Goal: Use online tool/utility: Use online tool/utility

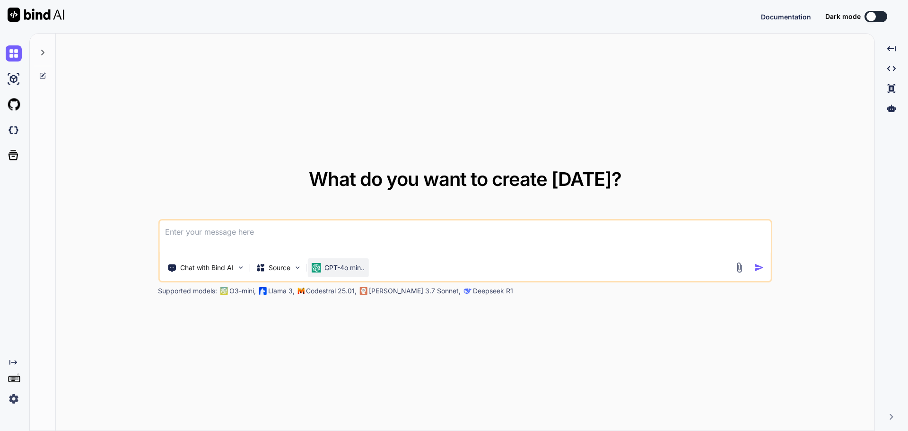
click at [346, 263] on p "GPT-4o min.." at bounding box center [344, 267] width 40 height 9
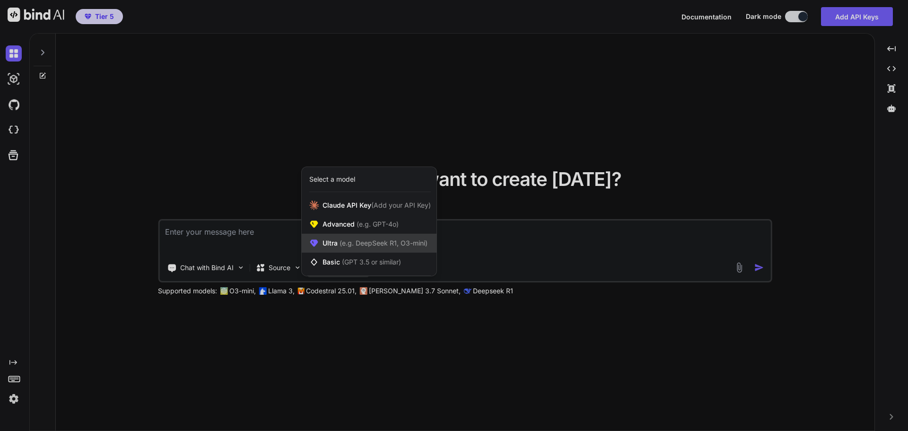
click at [367, 240] on span "(e.g. DeepSeek R1, O3-mini)" at bounding box center [383, 243] width 90 height 8
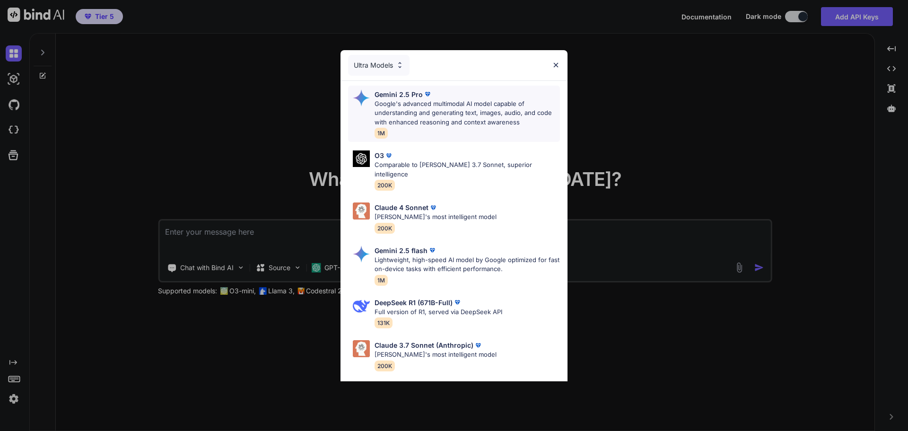
click at [446, 108] on p "Google's advanced multimodal AI model capable of understanding and generating t…" at bounding box center [467, 113] width 185 height 28
type textarea "x"
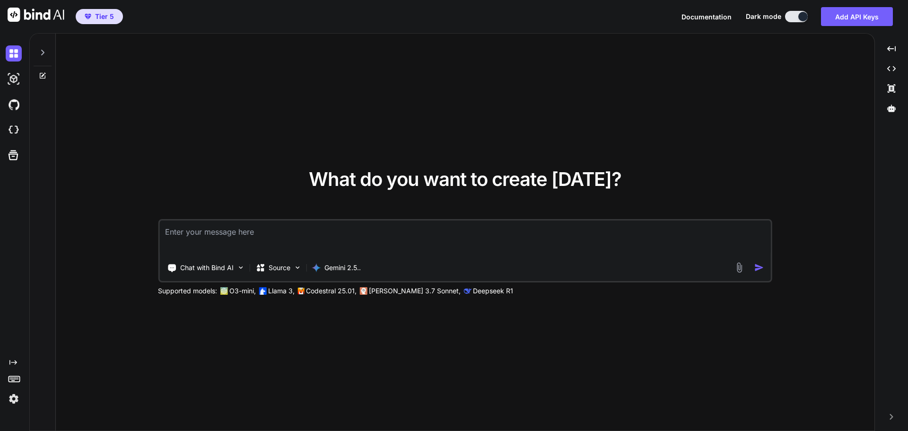
click at [299, 237] on textarea at bounding box center [465, 237] width 612 height 35
type textarea "O"
type textarea "x"
type textarea "Op"
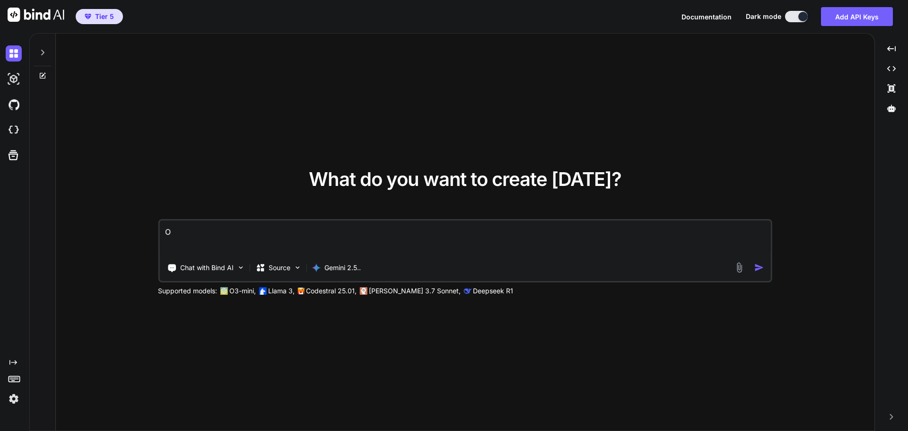
type textarea "x"
type textarea "Opt"
type textarea "x"
type textarea "Opti"
type textarea "x"
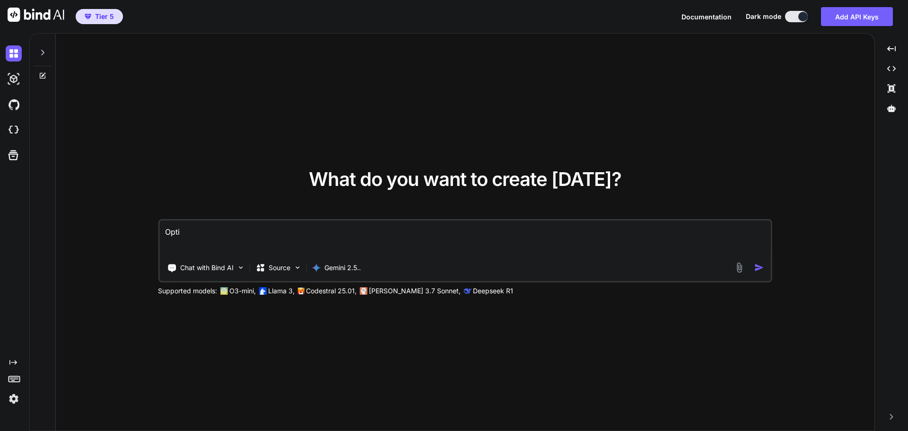
type textarea "Optim"
type textarea "x"
type textarea "Optimi"
type textarea "x"
type textarea "Optimiz"
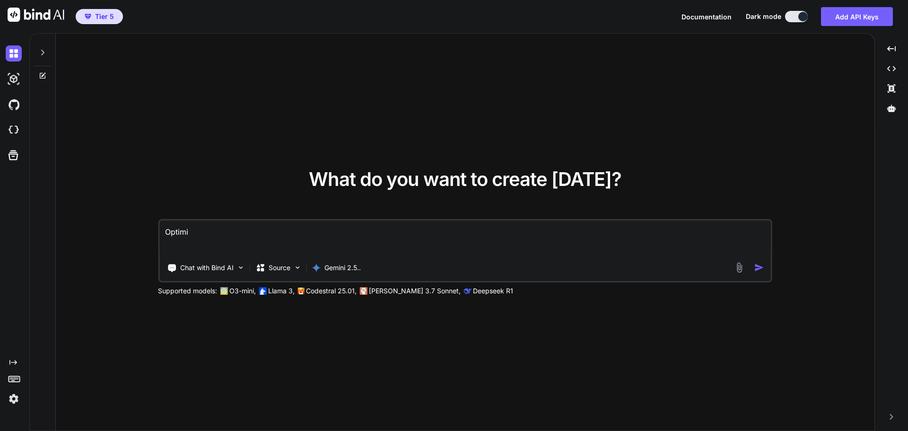
type textarea "x"
type textarea "Optimize"
type textarea "x"
type textarea "Optimize"
type textarea "x"
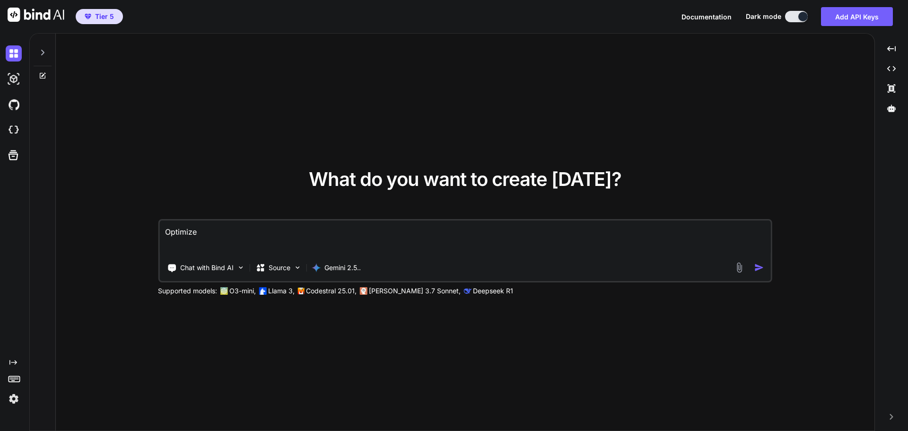
type textarea "Optimize t"
type textarea "x"
type textarea "Optimize th"
type textarea "x"
type textarea "Optimize thi"
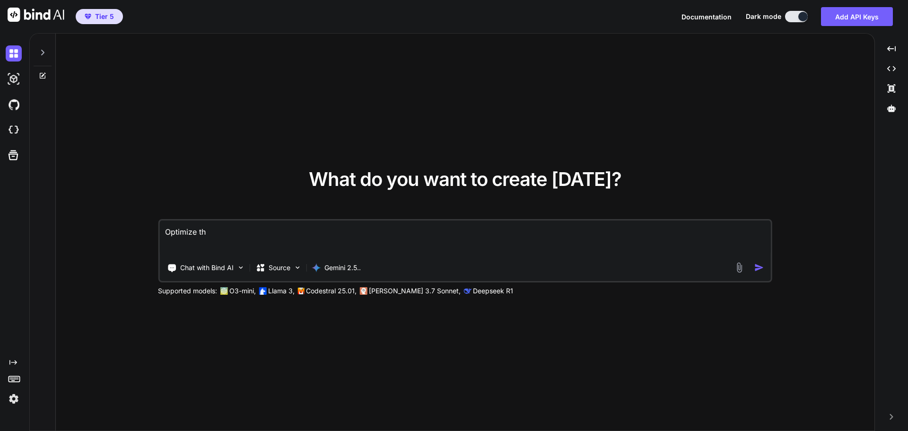
type textarea "x"
type textarea "Optimize this"
type textarea "x"
type textarea "Optimize this"
type textarea "x"
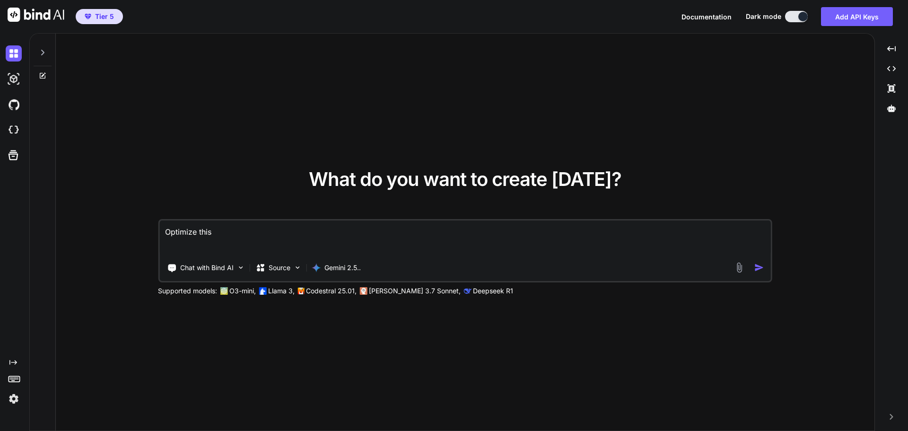
type textarea "Optimize this c"
type textarea "x"
type textarea "Optimize this cs"
type textarea "x"
type textarea "Optimize this css"
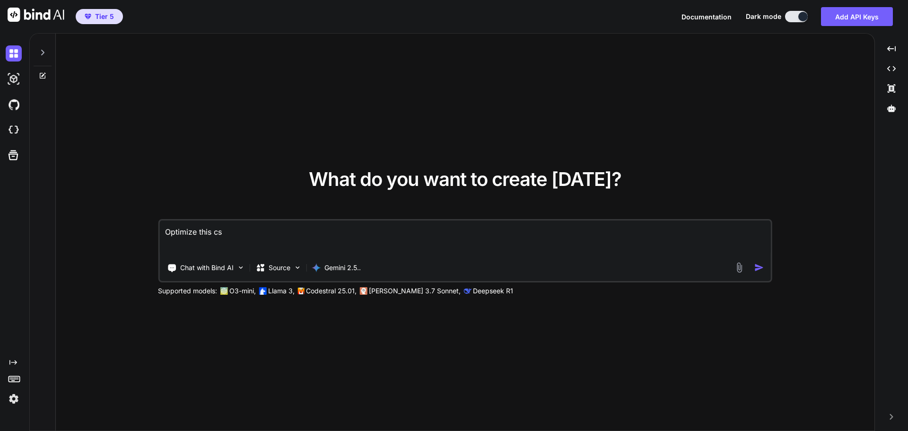
type textarea "x"
type textarea "Optimize this css"
type textarea "x"
type textarea "Optimize this css c"
type textarea "x"
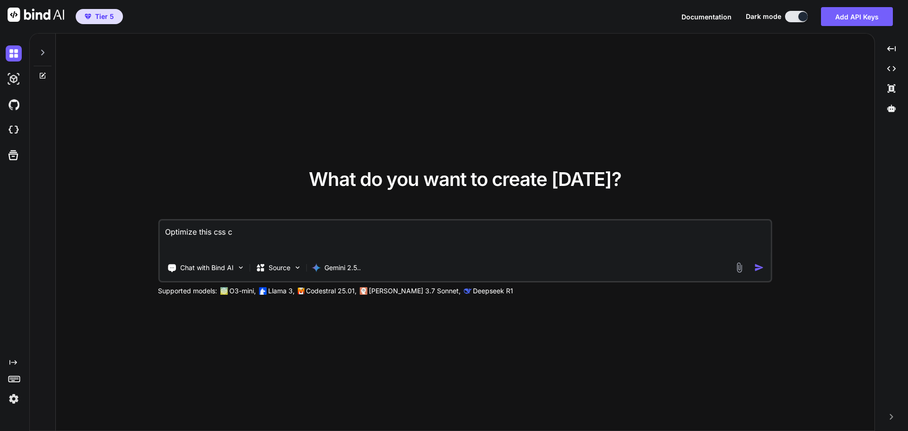
type textarea "Optimize this css co"
type textarea "x"
type textarea "Optimize this css cod"
type textarea "x"
type textarea "Optimize this css code"
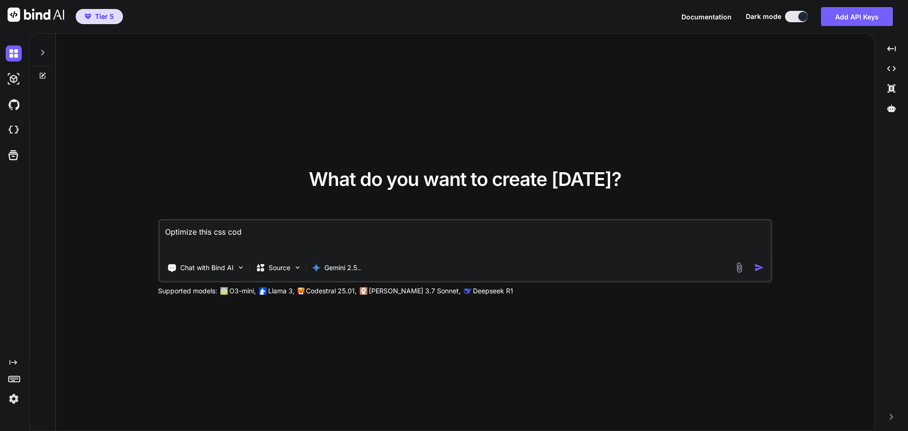
type textarea "x"
type textarea "Optimize this css code"
type textarea "x"
type textarea "Optimize this css code f"
type textarea "x"
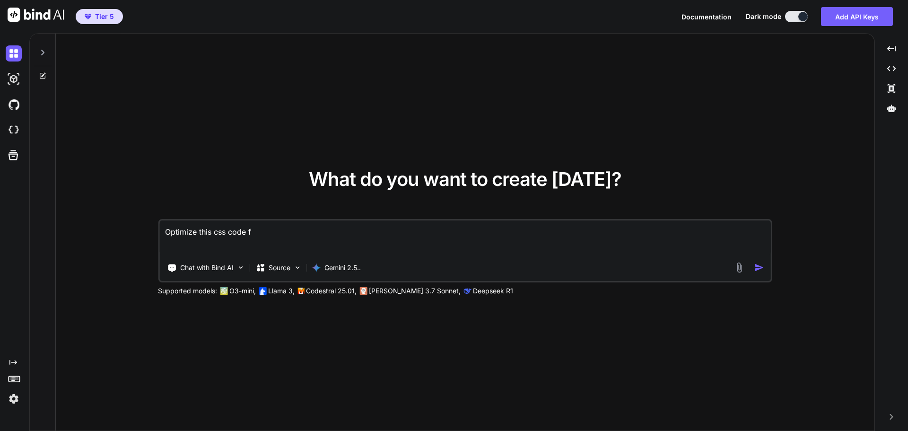
type textarea "Optimize this css code fo"
type textarea "x"
type textarea "Optimize this css code for"
type textarea "x"
type textarea "Optimize this css code for"
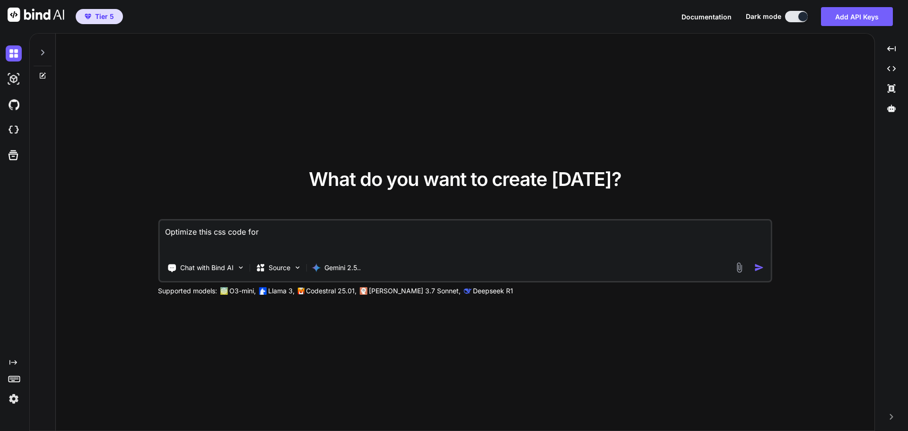
type textarea "x"
type textarea "Optimize this css code for c"
type textarea "x"
type textarea "Optimize this css code for ch"
type textarea "x"
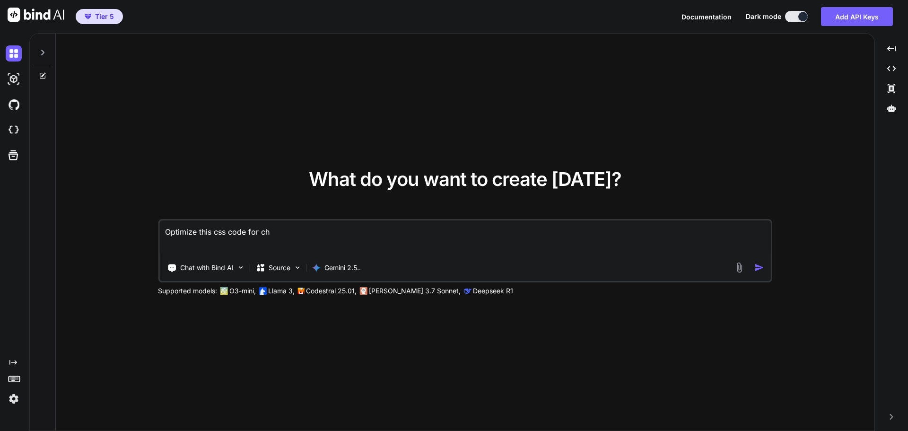
type textarea "Optimize this css code for cha"
type textarea "x"
type textarea "Optimize this css code for chat"
type textarea "x"
type textarea "Optimize this css code for chatw"
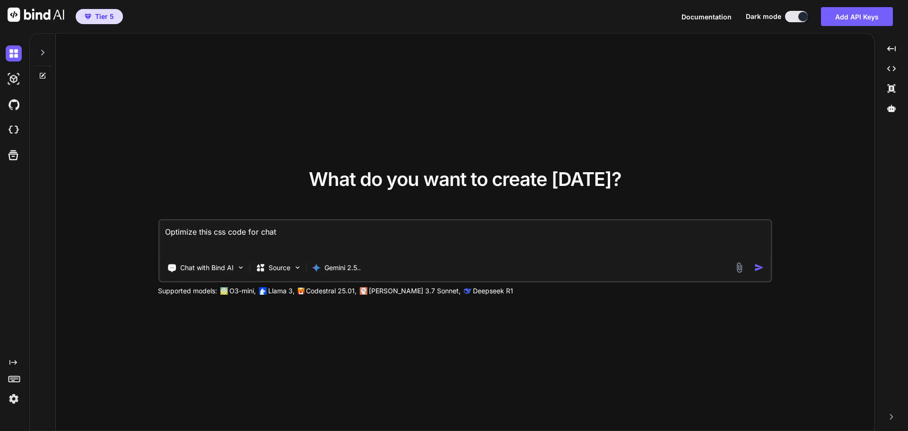
type textarea "x"
type textarea "Optimize this css code for chatwi"
type textarea "x"
type textarea "Optimize this css code for chatwit"
type textarea "x"
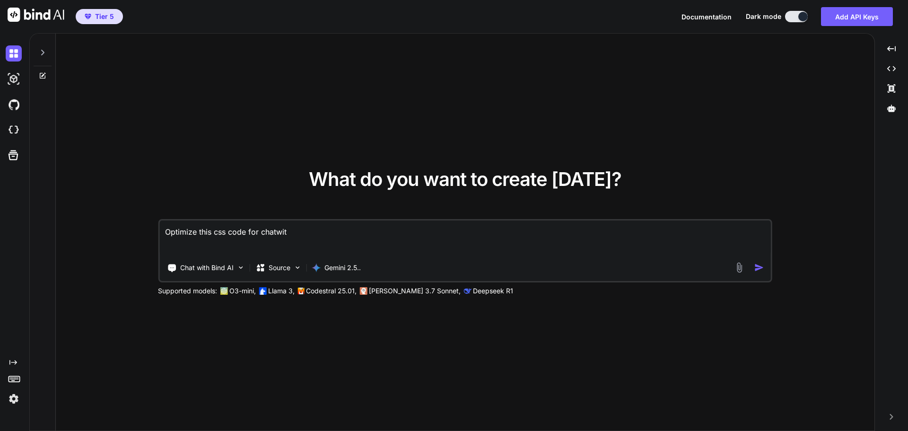
type textarea "Optimize this css code for chatwith"
type textarea "x"
type textarea "Optimize this css code for chatwith"
type textarea "x"
type textarea "Optimize this css code for chatwith c"
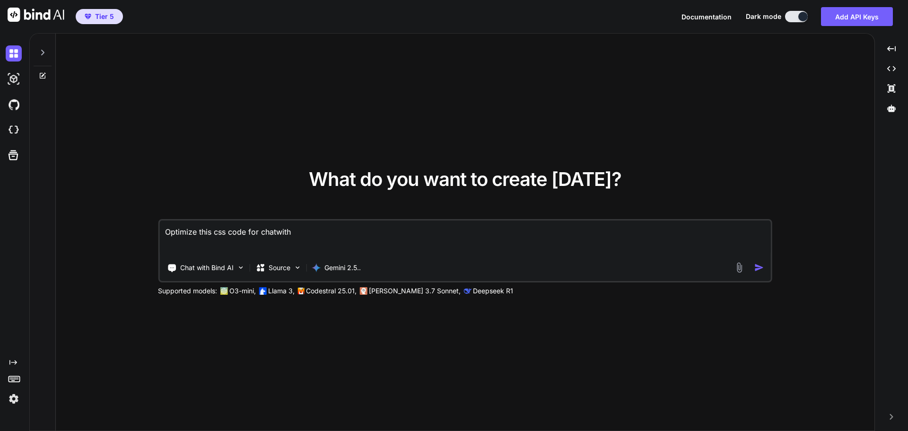
type textarea "x"
type textarea "Optimize this css code for chatwith cha"
type textarea "x"
type textarea "Optimize this css code for chatwith chat"
type textarea "x"
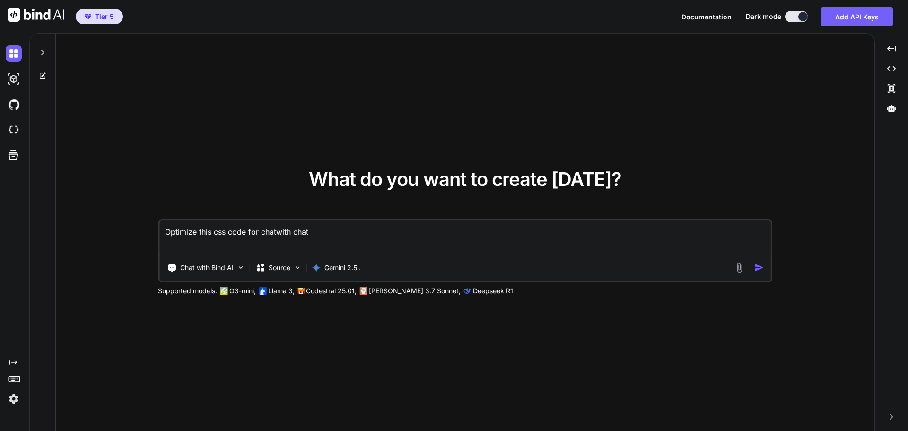
type textarea "Optimize this css code for chatwith chatb"
type textarea "x"
type textarea "Optimize this css code for chatwith chatbo"
type textarea "x"
type textarea "Optimize this css code for chatwith chatbot"
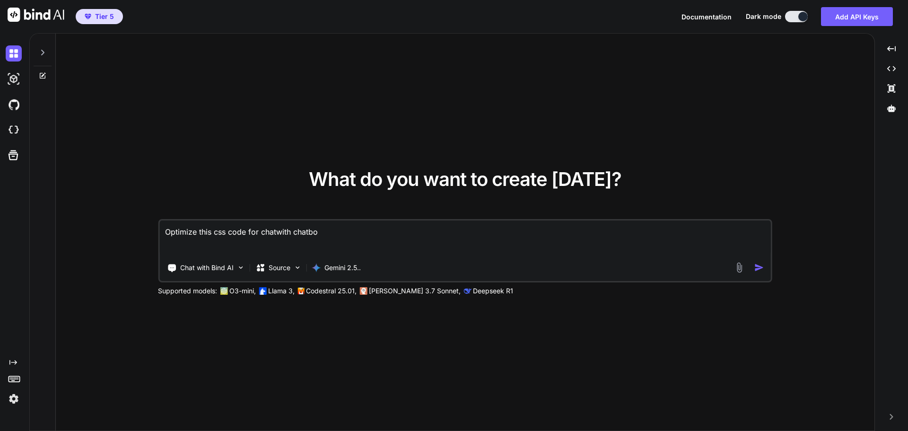
type textarea "x"
type textarea "Optimize this css code for chatwith chatbot"
type textarea "x"
type textarea "Optimize this css code for chatwith chatbot a"
type textarea "x"
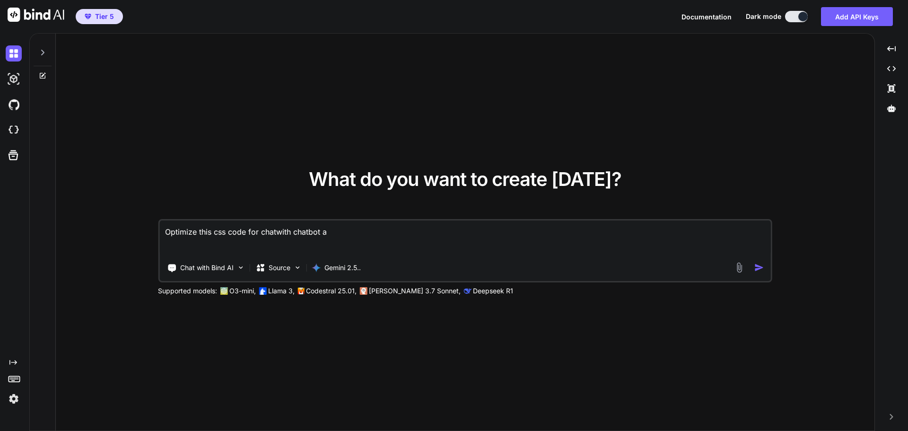
type textarea "Optimize this css code for chatwith chatbot"
type textarea "x"
type textarea "Optimize this css code for chatwith chatbot"
type textarea "x"
type textarea "Optimize this css code for chatwith chatbo"
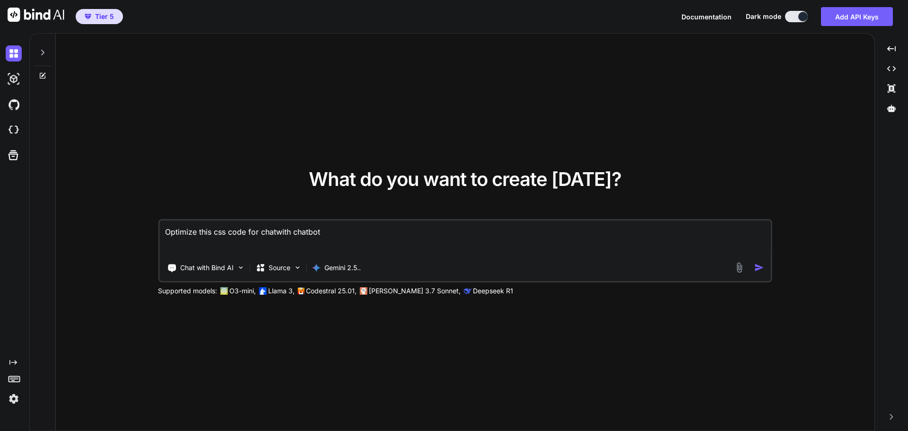
type textarea "x"
type textarea "Optimize this css code for chatwith chatbo,"
type textarea "x"
type textarea "Optimize this css code for chatwith chatbo"
type textarea "x"
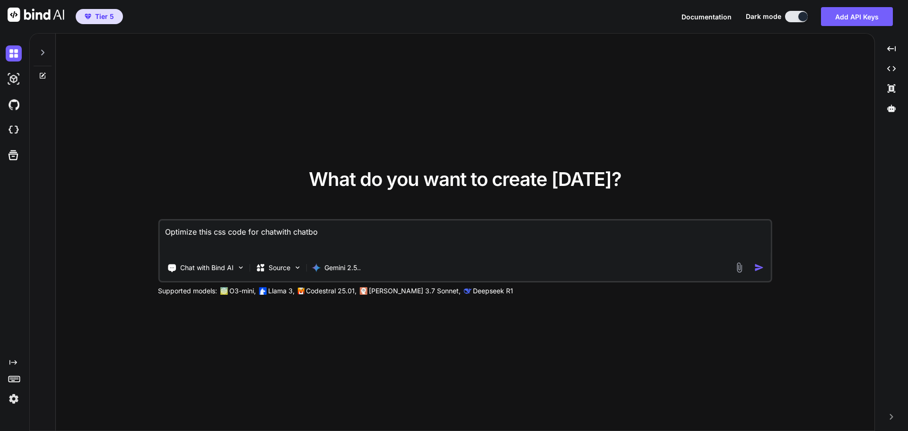
type textarea "Optimize this css code for chatwith chatbot"
type textarea "x"
type textarea "Optimize this css code for chatwith chatbot,"
type textarea "x"
type textarea "Optimize this css code for chatwith chatbot,"
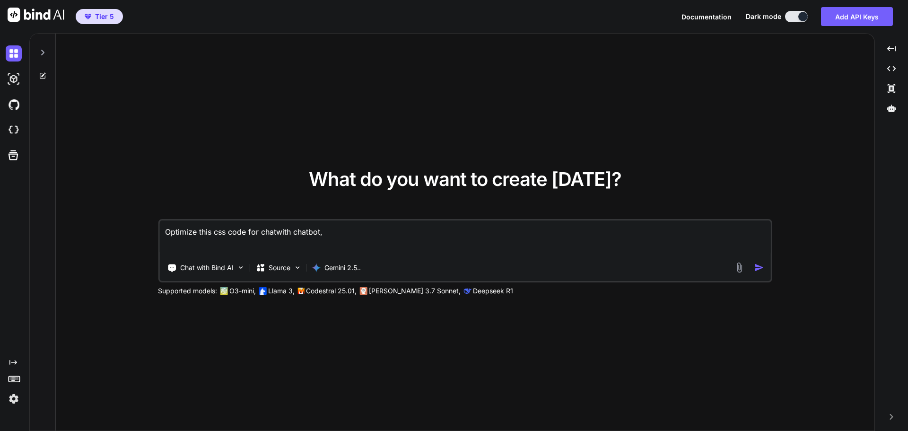
type textarea "x"
type textarea "Optimize this css code for chatwith chatbot, r"
type textarea "x"
type textarea "Optimize this css code for chatwith chatbot, re"
type textarea "x"
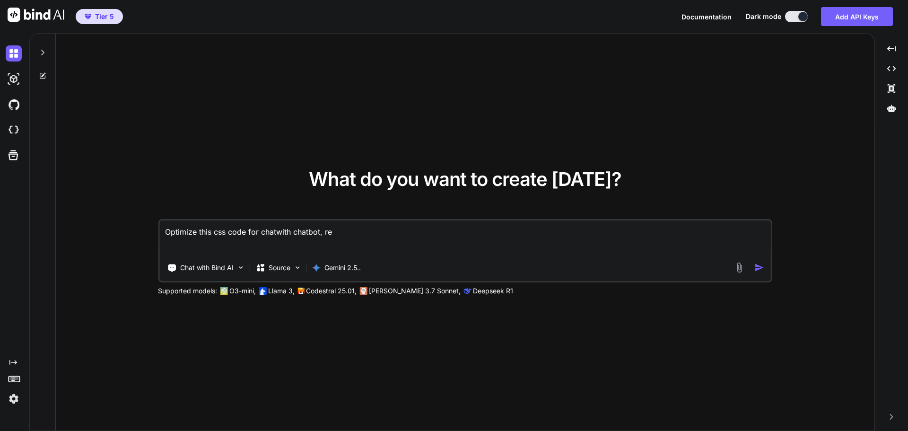
type textarea "Optimize this css code for chatwith chatbot, [GEOGRAPHIC_DATA]"
type textarea "x"
type textarea "Optimize this css code for chatwith chatbot, [GEOGRAPHIC_DATA]"
type textarea "x"
type textarea "Optimize this css code for chatwith chatbot, remov"
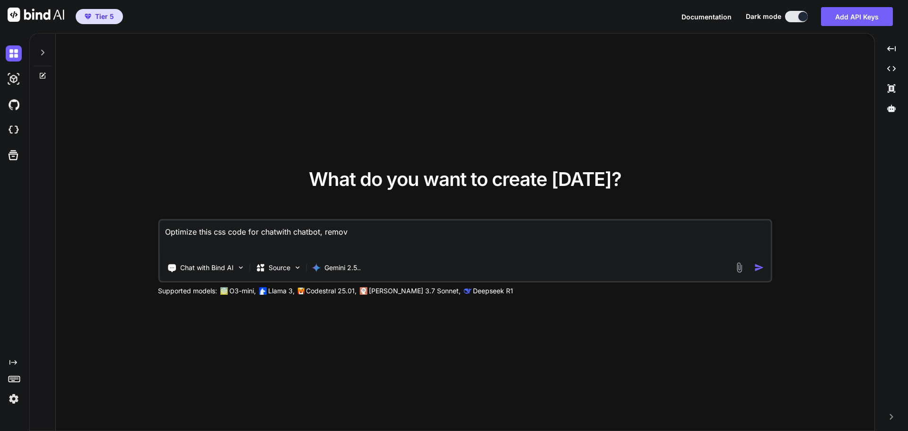
type textarea "x"
type textarea "Optimize this css code for chatwith chatbot, remove"
type textarea "x"
type textarea "Optimize this css code for chatwith chatbot, remove"
type textarea "x"
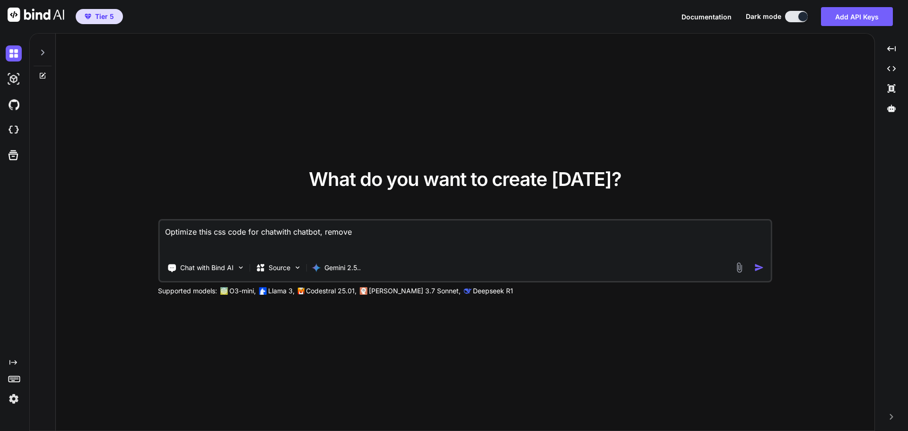
type textarea "Optimize this css code for chatwith chatbot, remove c"
type textarea "x"
type textarea "Optimize this css code for chatwith chatbot, remove co"
type textarea "x"
type textarea "Optimize this css code for chatwith chatbot, remove com"
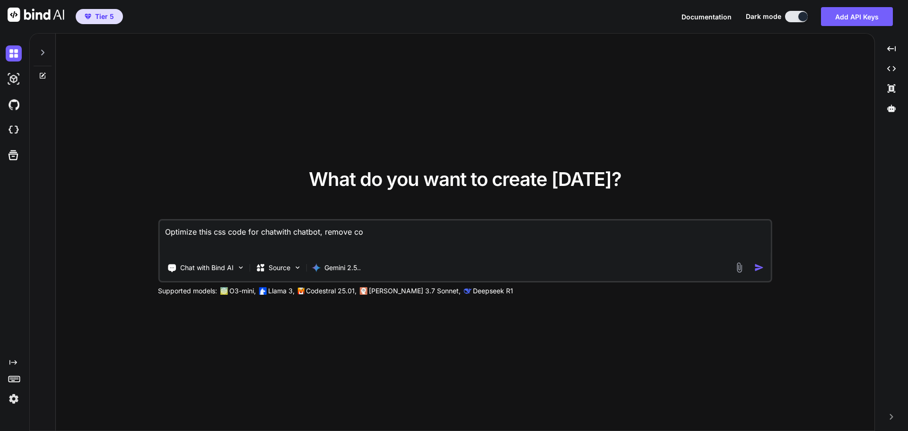
type textarea "x"
type textarea "Optimize this css code for chatwith chatbot, remove comm"
type textarea "x"
type textarea "Optimize this css code for chatwith chatbot, remove comme"
type textarea "x"
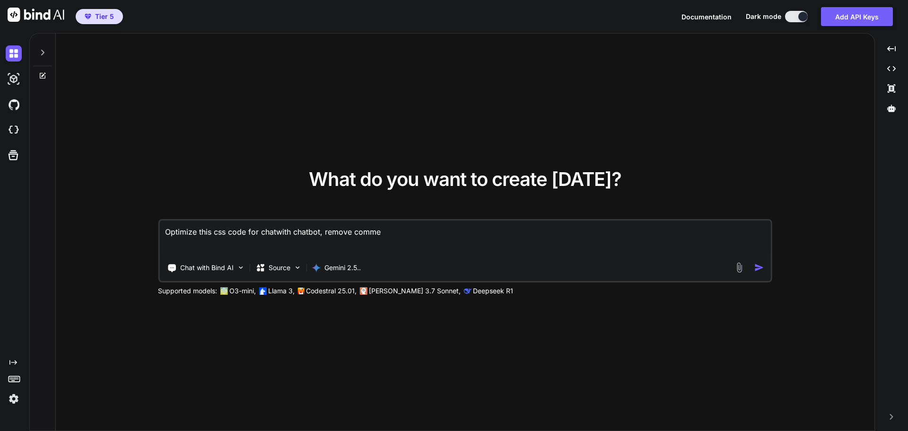
type textarea "Optimize this css code for chatwith chatbot, remove commen"
type textarea "x"
type textarea "Optimize this css code for chatwith chatbot, remove comment"
type textarea "x"
type textarea "Optimize this css code for chatwith chatbot, remove comments"
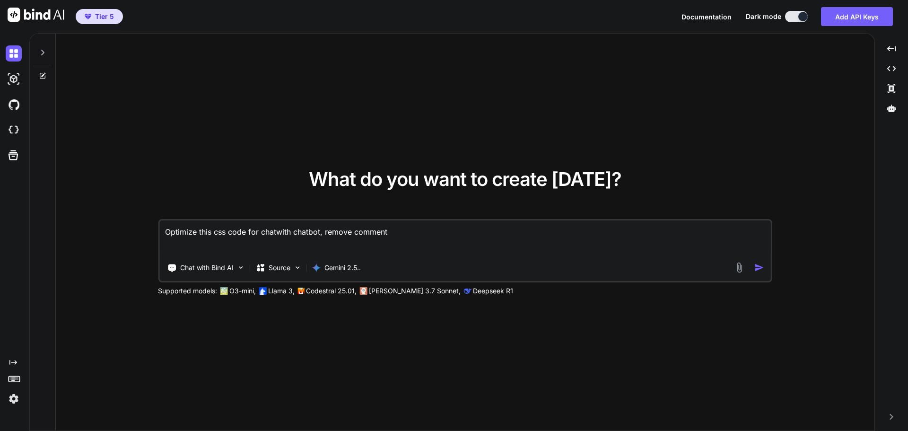
type textarea "x"
type textarea "Optimize this css code for chatwith chatbot, remove comments,"
type textarea "x"
type textarea "Optimize this css code for chatwith chatbot, remove comments,"
type textarea "x"
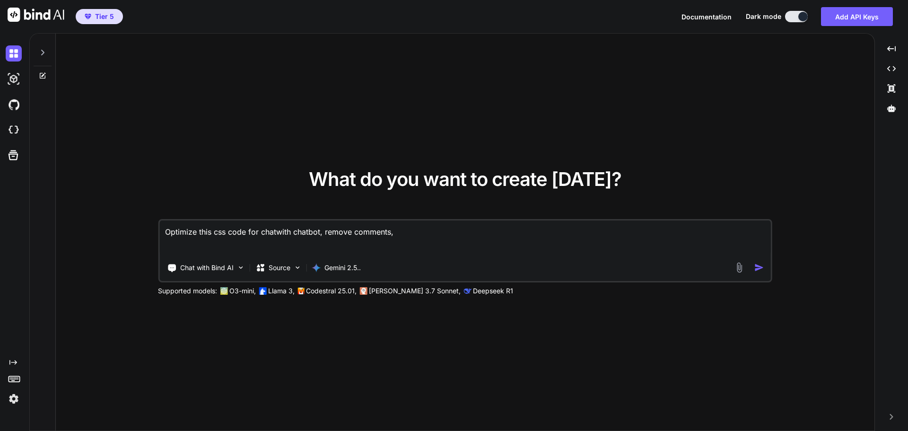
type textarea "Optimize this css code for chatwith chatbot, remove comments, a"
type textarea "x"
type textarea "Optimize this css code for chatwith chatbot, remove comments, an"
type textarea "x"
type textarea "Optimize this css code for chatwith chatbot, remove comments, and"
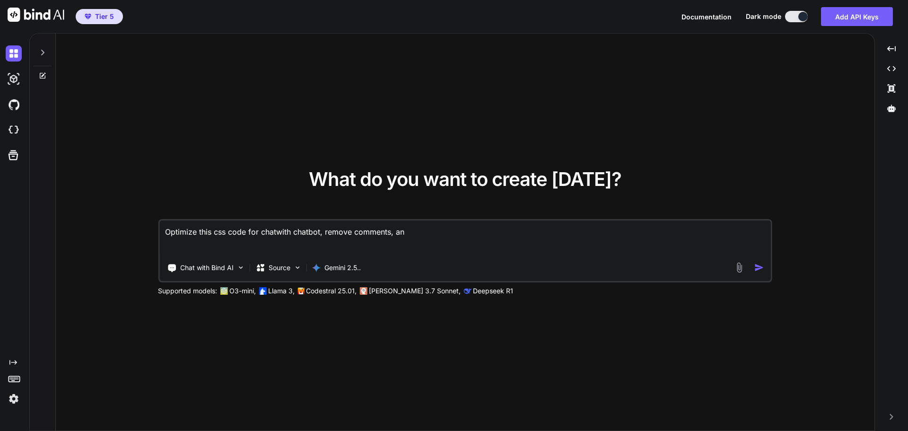
type textarea "x"
type textarea "Optimize this css code for chatwith chatbot, remove comments, and"
type textarea "x"
type textarea "Optimize this css code for chatwith chatbot, remove comments, and m"
type textarea "x"
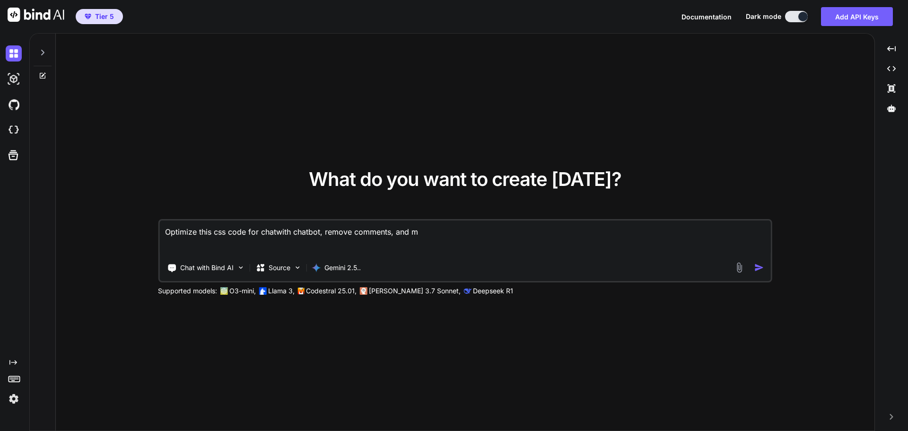
type textarea "Optimize this css code for chatwith chatbot, remove comments, and [GEOGRAPHIC_D…"
type textarea "x"
type textarea "Optimize this css code for chatwith chatbot, remove comments, and mak"
type textarea "x"
type textarea "Optimize this css code for chatwith chatbot, remove comments, and make"
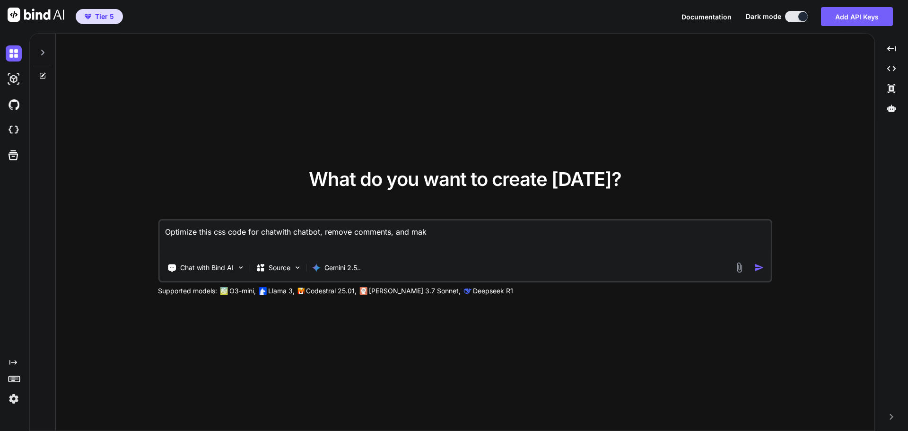
type textarea "x"
type textarea "Optimize this css code for chatwith chatbot, remove comments, and make"
type textarea "x"
type textarea "Optimize this css code for chatwith chatbot, remove comments, and make s"
type textarea "x"
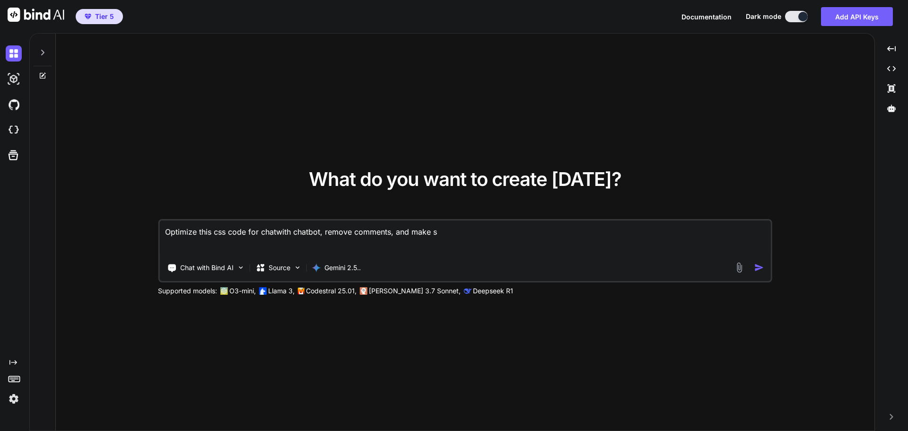
type textarea "Optimize this css code for chatwith chatbot, remove comments, and make su"
type textarea "x"
type textarea "Optimize this css code for chatwith chatbot, remove comments, and make sur"
type textarea "x"
type textarea "Optimize this css code for chatwith chatbot, remove comments, and make sure"
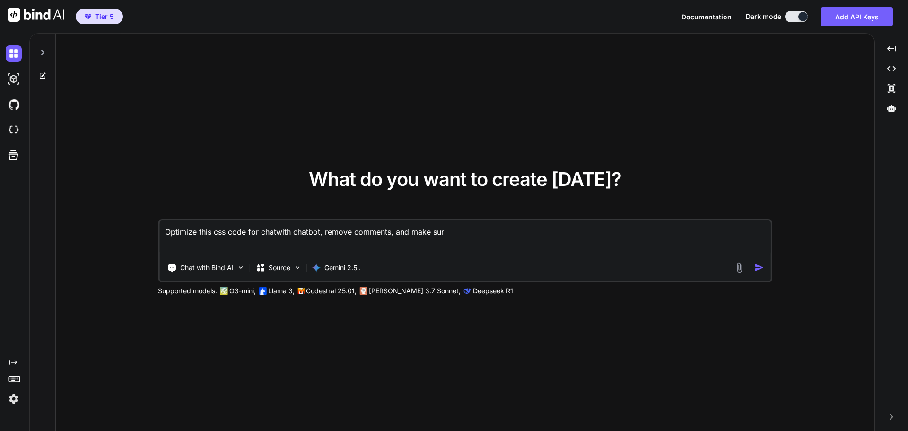
type textarea "x"
type textarea "Optimize this css code for chatwith chatbot, remove comments, and make sure"
type textarea "x"
type textarea "Optimize this css code for chatwith chatbot, remove comments, and make sure a"
type textarea "x"
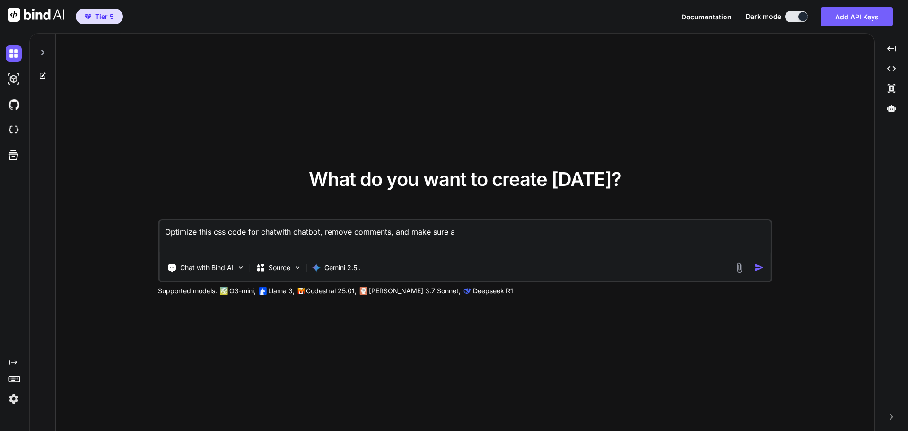
type textarea "Optimize this css code for chatwith chatbot, remove comments, and make sure al"
type textarea "x"
type textarea "Optimize this css code for chatwith chatbot, remove comments, and make sure all"
type textarea "x"
type textarea "Optimize this css code for chatwith chatbot, remove comments, and make sure all"
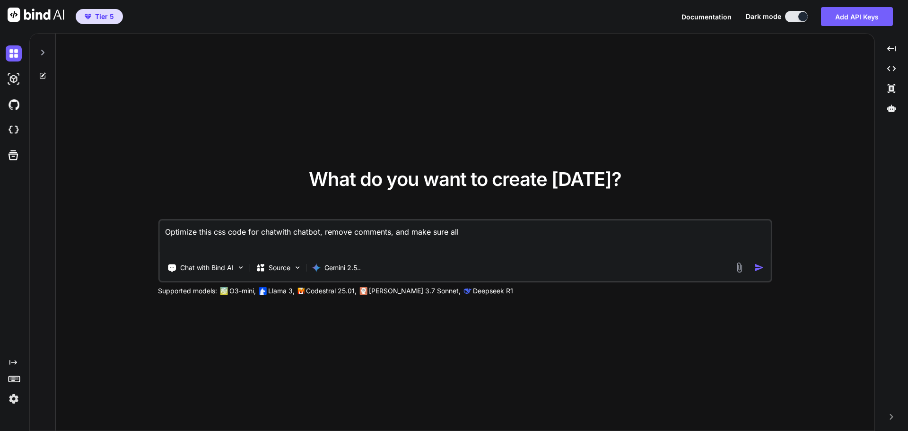
type textarea "x"
type textarea "Optimize this css code for chatwith chatbot, remove comments, and make sure all…"
type textarea "x"
type textarea "Optimize this css code for chatwith chatbot, remove comments, and make sure all…"
type textarea "x"
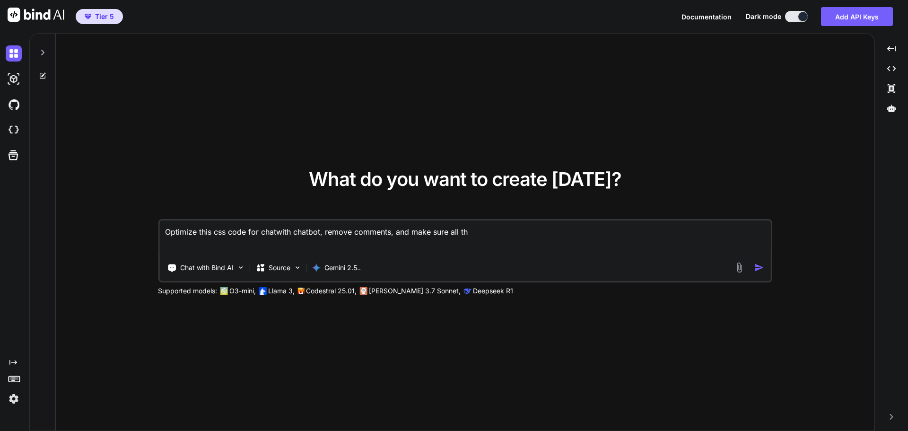
type textarea "Optimize this css code for chatwith chatbot, remove comments, and make sure all…"
type textarea "x"
type textarea "Optimize this css code for chatwith chatbot, remove comments, and make sure all…"
type textarea "x"
type textarea "Optimize this css code for chatwith chatbot, remove comments, and make sure all…"
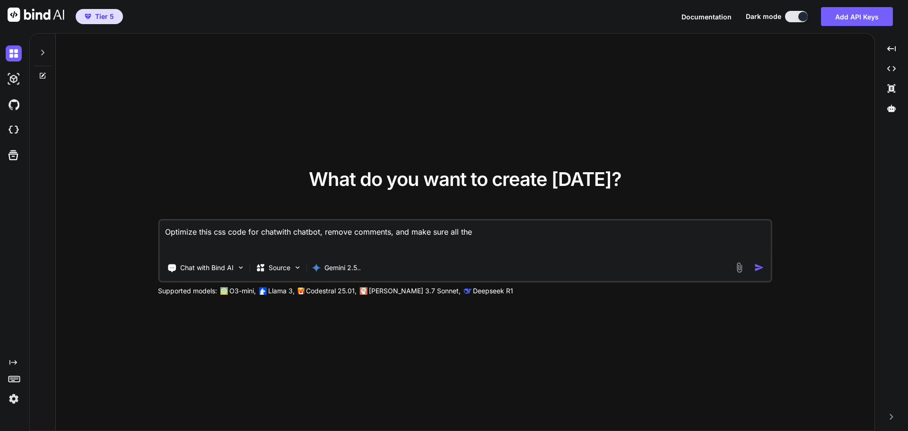
type textarea "x"
type textarea "Optimize this css code for chatwith chatbot, remove comments, and make sure all…"
type textarea "x"
type textarea "Optimize this css code for chatwith chatbot, remove comments, and make sure all…"
type textarea "x"
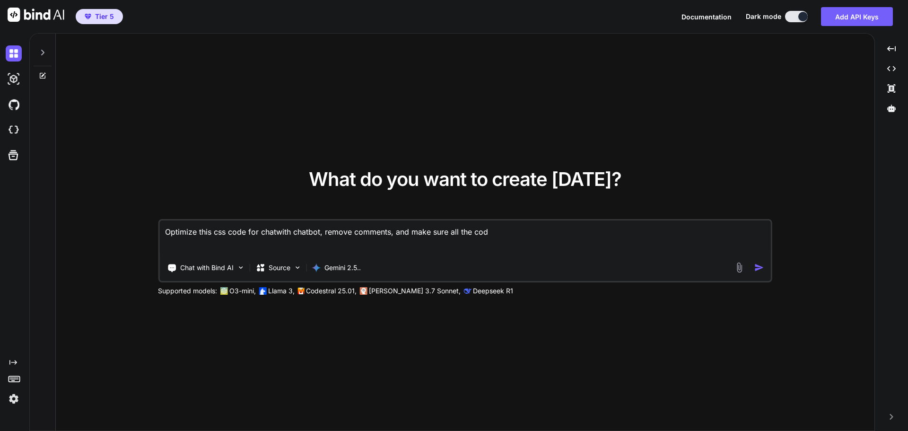
type textarea "Optimize this css code for chatwith chatbot, remove comments, and make sure all…"
type textarea "x"
type textarea "Optimize this css code for chatwith chatbot, remove comments, and make sure all…"
type textarea "x"
type textarea "Optimize this css code for chatwith chatbot, remove comments, and make sure all…"
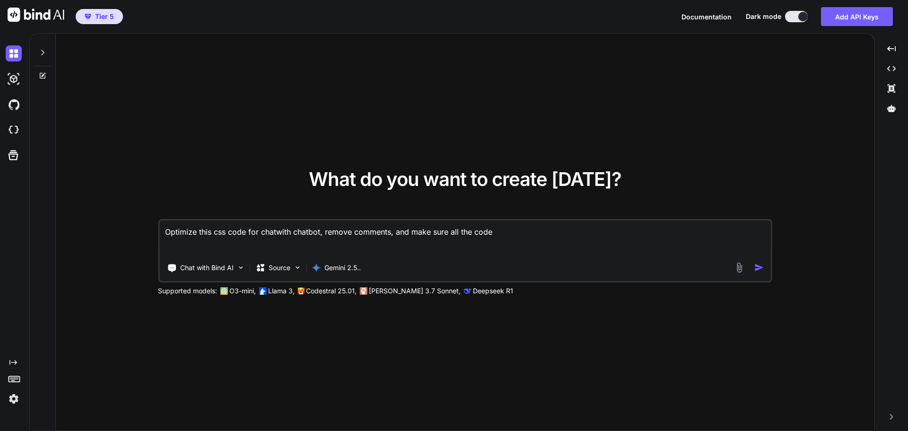
type textarea "x"
type textarea "Optimize this css code for chatwith chatbot, remove comments, and make sure all…"
type textarea "x"
type textarea "Optimize this css code for chatwith chatbot, remove comments, and make sure all…"
type textarea "x"
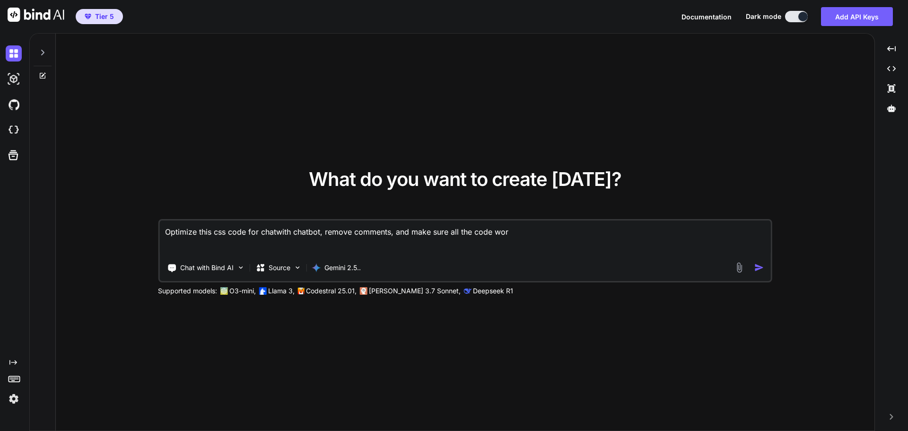
type textarea "Optimize this css code for chatwith chatbot, remove comments, and make sure all…"
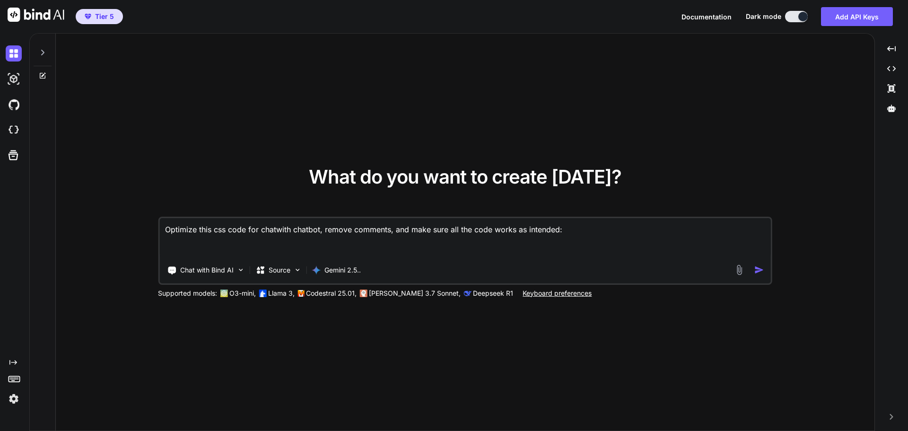
paste textarea "/* * My Daily Pixel - Chatbot Theme v7 (Definitive Fix) * v7: Lifts widget to f…"
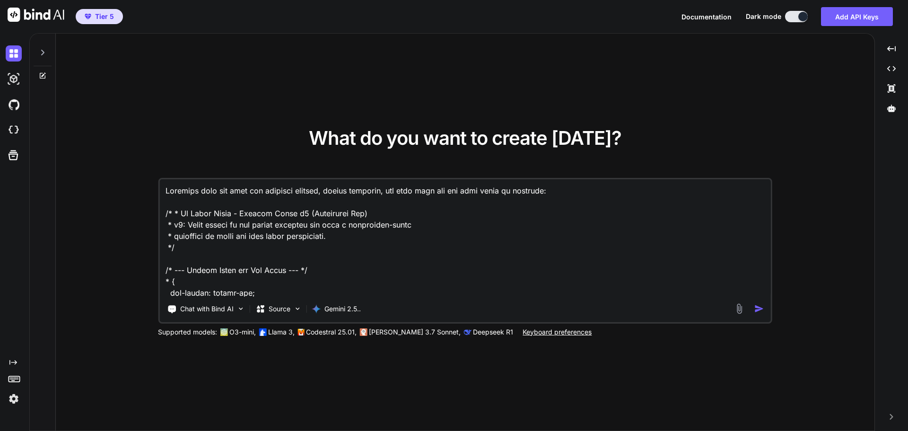
scroll to position [1557, 0]
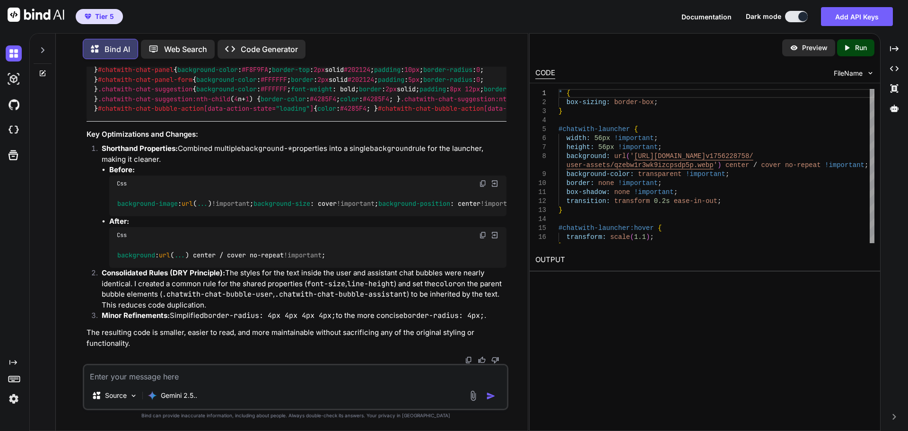
scroll to position [1598, 0]
click at [251, 376] on textarea at bounding box center [295, 373] width 423 height 17
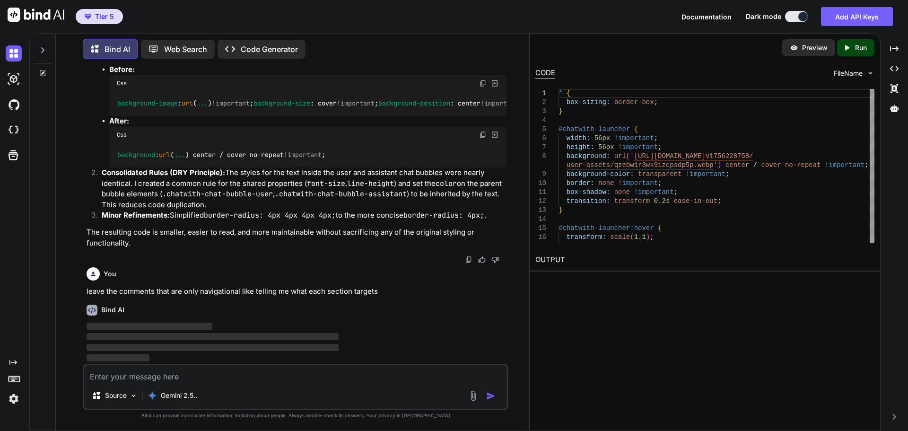
scroll to position [1698, 0]
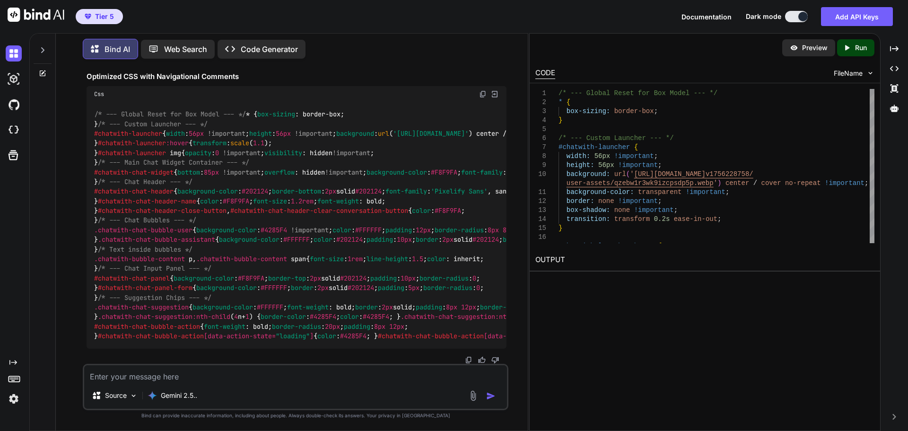
scroll to position [2972, 0]
click at [645, 86] on div "1 2 3 4 5 6 7 8 9 10 11 12 13 14 15 16 17 /* --- Global Reset for Box Model ---…" at bounding box center [705, 166] width 351 height 166
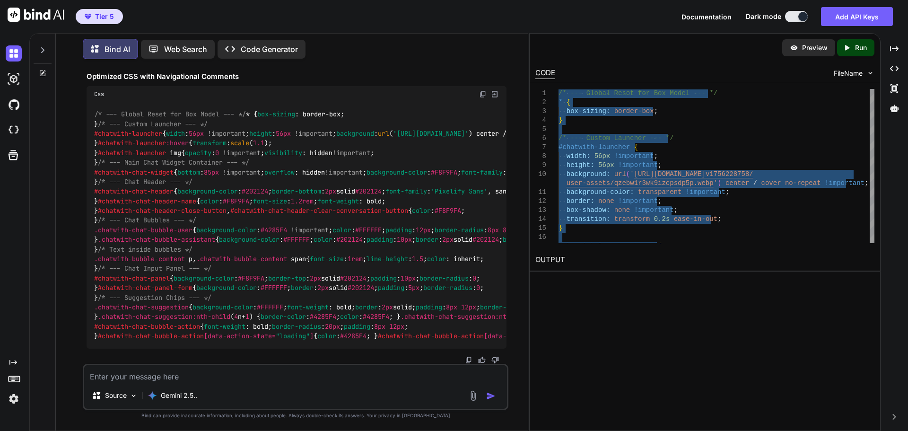
click at [314, 366] on textarea at bounding box center [295, 373] width 423 height 17
